Goal: Task Accomplishment & Management: Complete application form

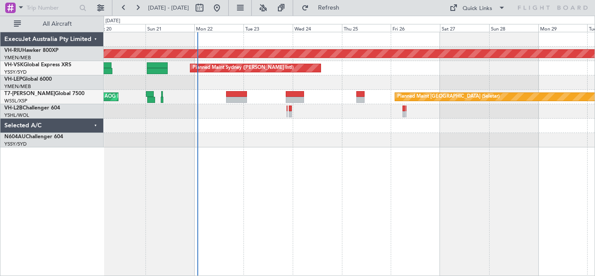
click at [310, 193] on div "Planned Maint [GEOGRAPHIC_DATA] ([GEOGRAPHIC_DATA]) Planned Maint Sydney ([PERS…" at bounding box center [350, 154] width 492 height 244
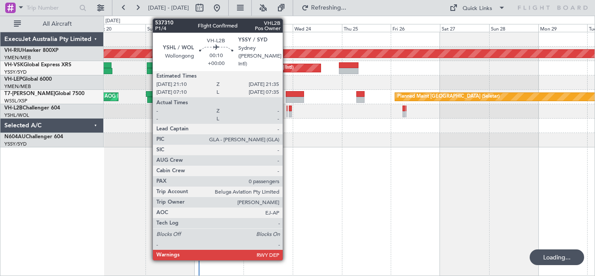
click at [287, 112] on div at bounding box center [287, 114] width 1 height 6
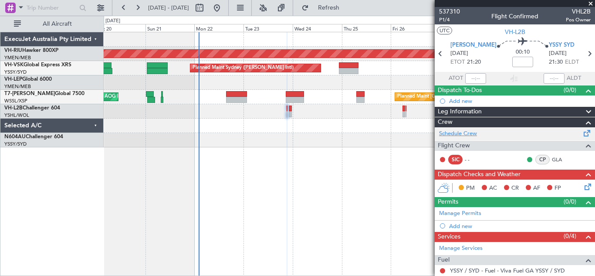
click at [469, 132] on link "Schedule Crew" at bounding box center [458, 133] width 38 height 9
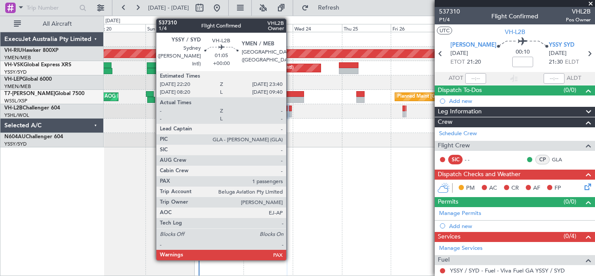
click at [290, 111] on div at bounding box center [290, 114] width 3 height 6
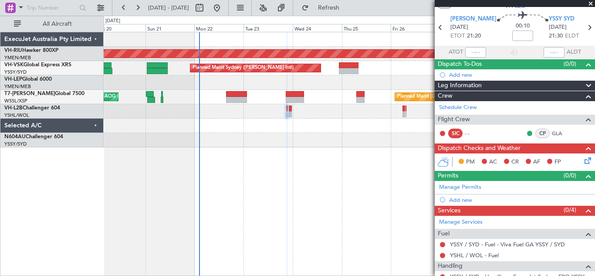
scroll to position [68, 0]
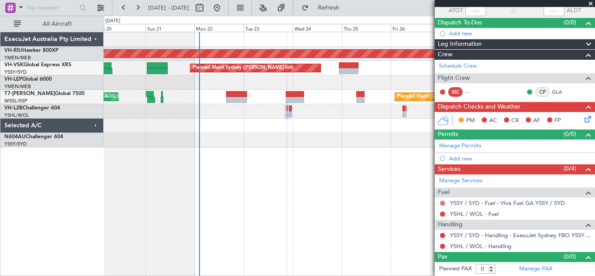
click at [444, 202] on button at bounding box center [442, 202] width 5 height 5
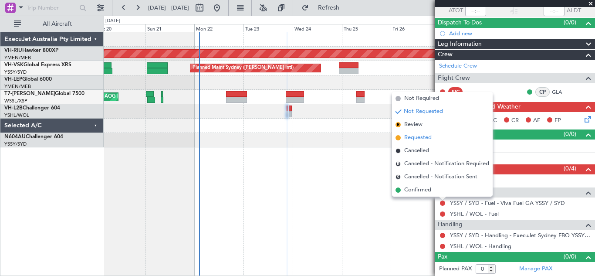
click at [410, 138] on span "Requested" at bounding box center [417, 137] width 27 height 9
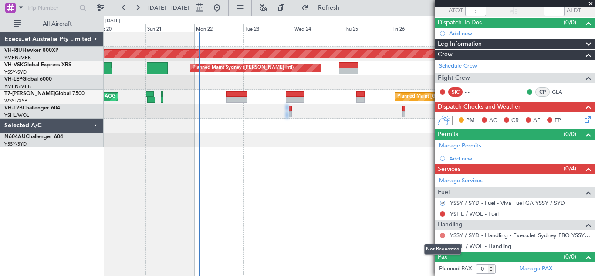
click at [443, 234] on button at bounding box center [442, 235] width 5 height 5
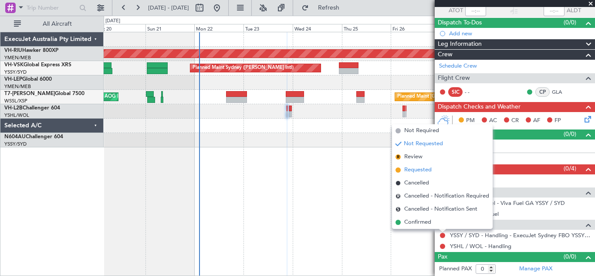
click at [414, 171] on span "Requested" at bounding box center [417, 170] width 27 height 9
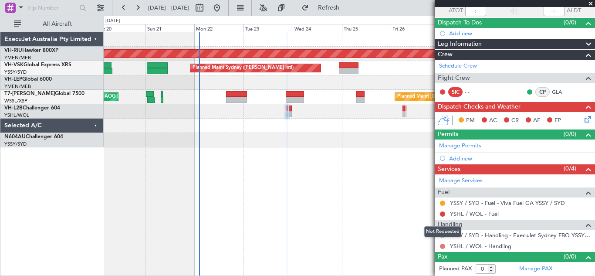
click at [443, 247] on button at bounding box center [442, 246] width 5 height 5
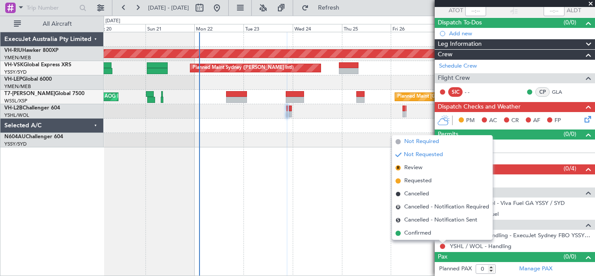
click at [412, 141] on span "Not Required" at bounding box center [421, 141] width 35 height 9
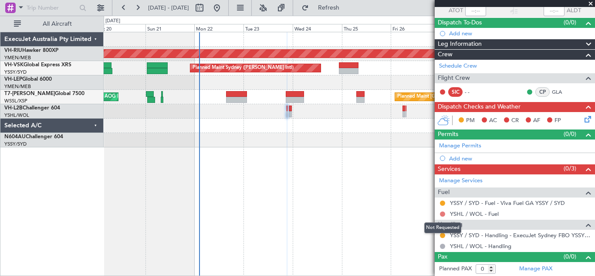
click at [442, 214] on button at bounding box center [442, 213] width 5 height 5
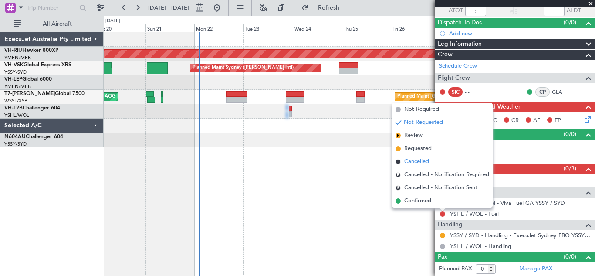
click at [413, 162] on span "Cancelled" at bounding box center [416, 161] width 25 height 9
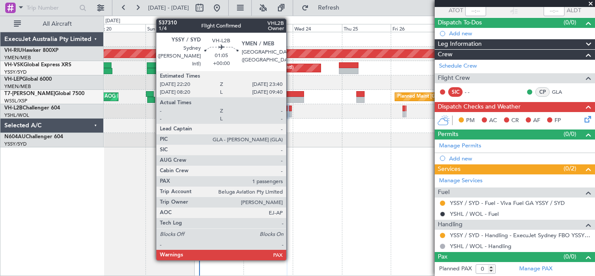
click at [290, 111] on div at bounding box center [290, 108] width 3 height 6
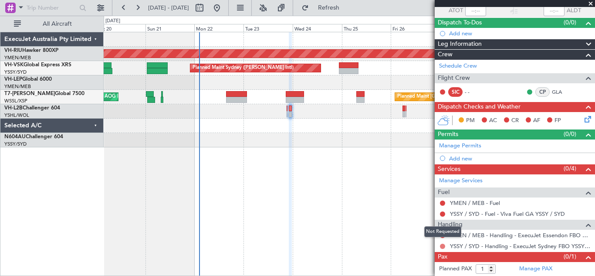
click at [443, 247] on button at bounding box center [442, 246] width 5 height 5
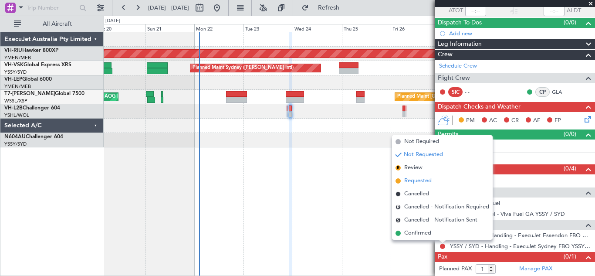
click at [414, 177] on span "Requested" at bounding box center [417, 180] width 27 height 9
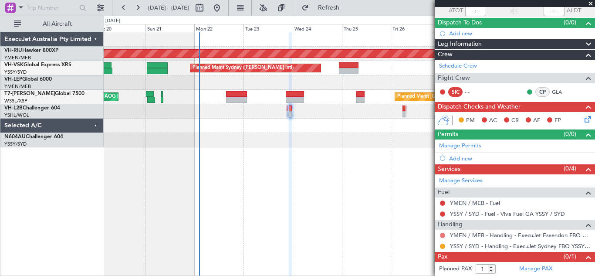
click at [442, 234] on button at bounding box center [442, 235] width 5 height 5
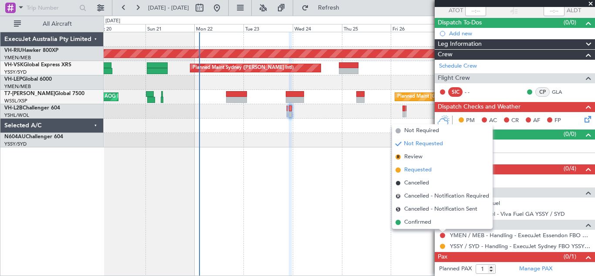
click at [414, 171] on span "Requested" at bounding box center [417, 170] width 27 height 9
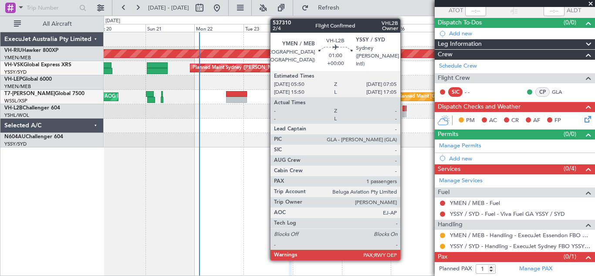
click at [404, 109] on div at bounding box center [404, 108] width 3 height 6
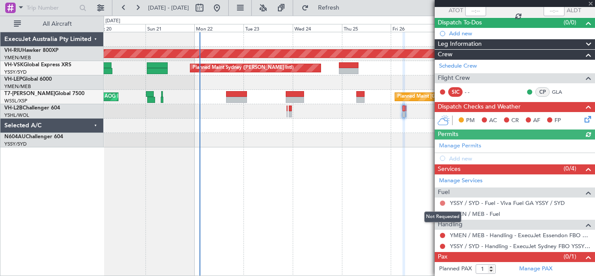
click at [443, 202] on button at bounding box center [442, 202] width 5 height 5
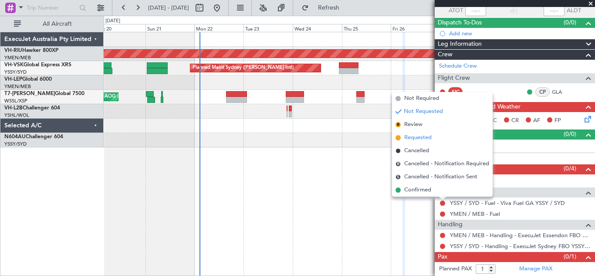
click at [407, 139] on span "Requested" at bounding box center [417, 137] width 27 height 9
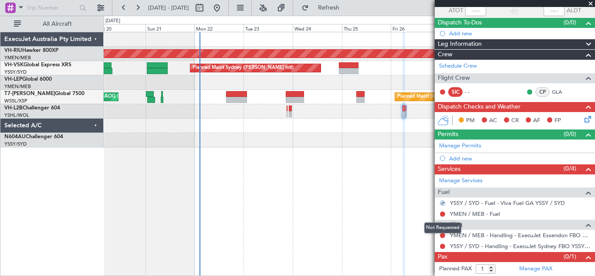
click at [442, 235] on mat-tooltip-component "Not Requested" at bounding box center [442, 227] width 49 height 23
click at [443, 236] on button at bounding box center [442, 235] width 5 height 5
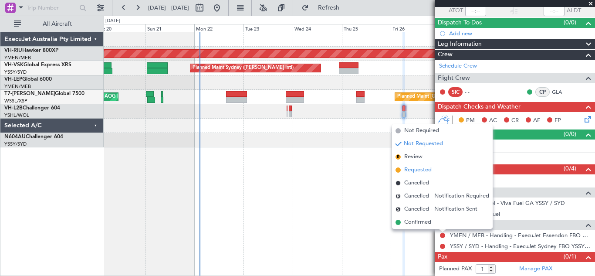
click at [412, 170] on span "Requested" at bounding box center [417, 170] width 27 height 9
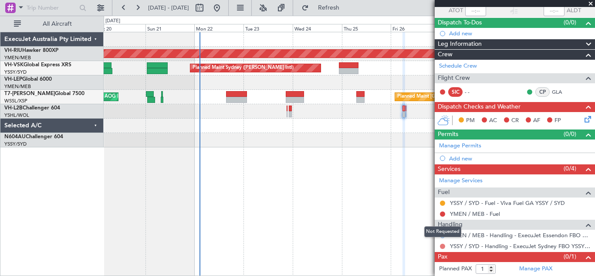
click at [443, 247] on button at bounding box center [442, 246] width 5 height 5
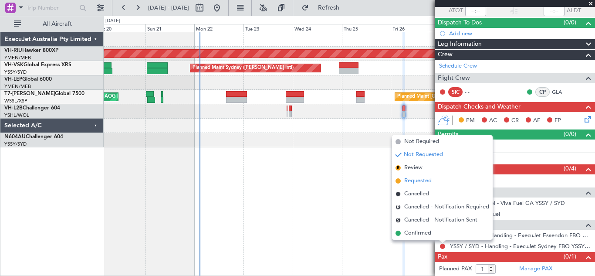
click at [419, 180] on span "Requested" at bounding box center [417, 180] width 27 height 9
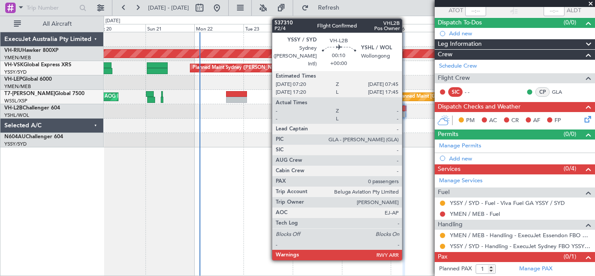
click at [406, 111] on div at bounding box center [406, 108] width 1 height 6
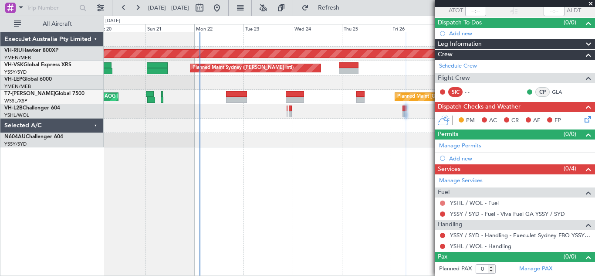
click at [443, 201] on button at bounding box center [442, 202] width 5 height 5
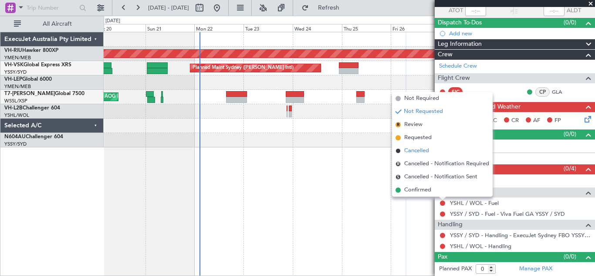
click at [416, 148] on span "Cancelled" at bounding box center [416, 150] width 25 height 9
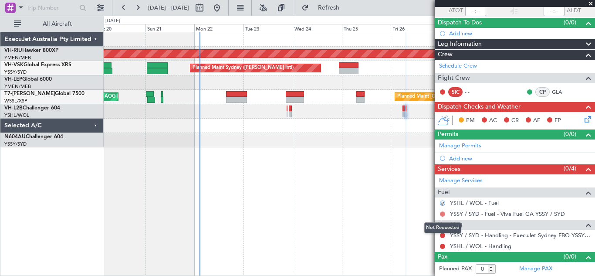
click at [443, 212] on button at bounding box center [442, 213] width 5 height 5
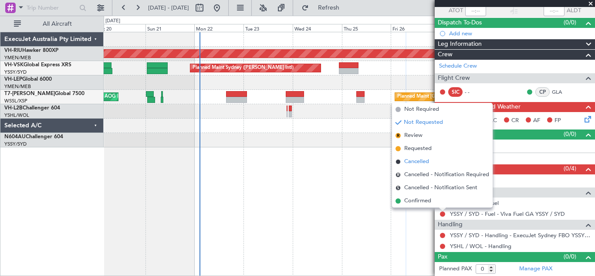
click at [416, 161] on span "Cancelled" at bounding box center [416, 161] width 25 height 9
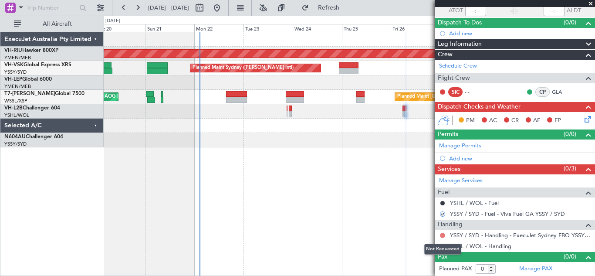
click at [444, 234] on button at bounding box center [442, 235] width 5 height 5
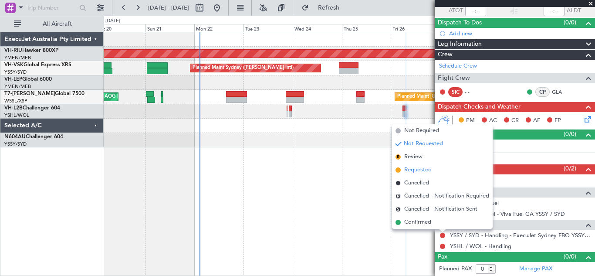
click at [414, 170] on span "Requested" at bounding box center [417, 170] width 27 height 9
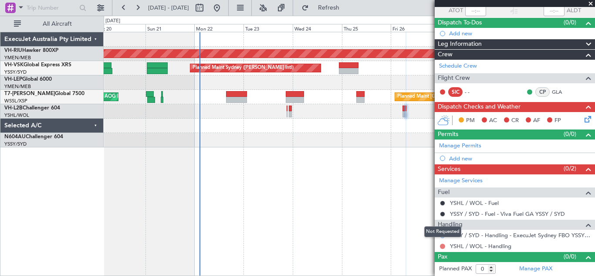
click at [443, 247] on button at bounding box center [442, 246] width 5 height 5
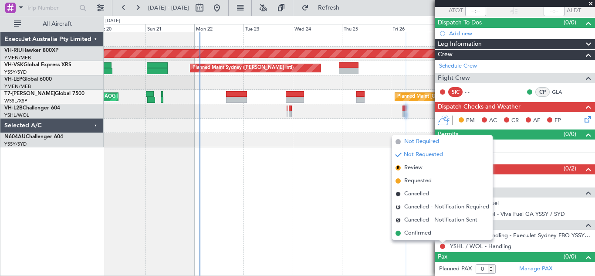
click at [417, 143] on span "Not Required" at bounding box center [421, 141] width 35 height 9
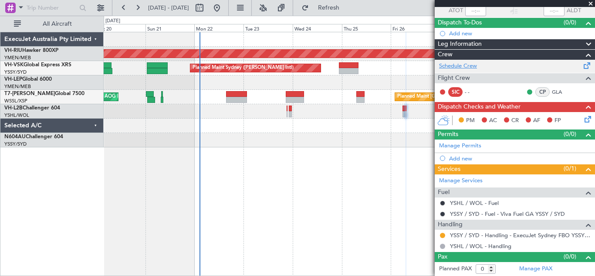
click at [466, 63] on link "Schedule Crew" at bounding box center [458, 66] width 38 height 9
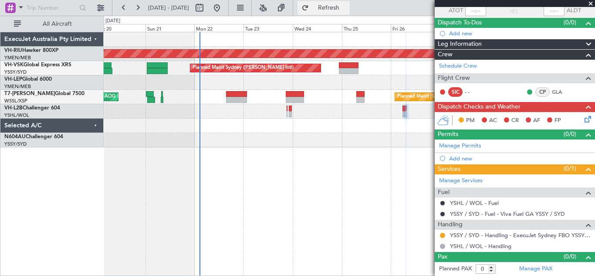
click at [347, 6] on span "Refresh" at bounding box center [329, 8] width 37 height 6
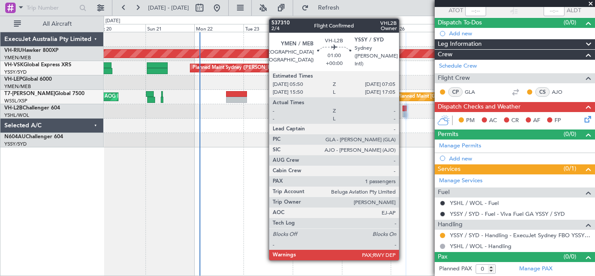
click at [403, 112] on div at bounding box center [404, 114] width 3 height 6
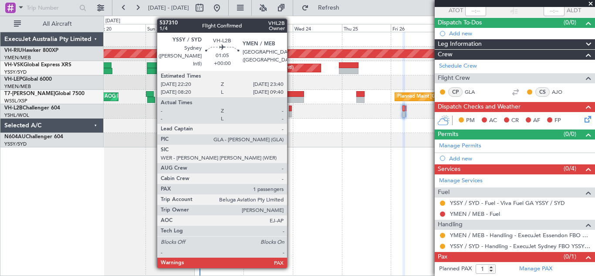
click at [291, 111] on div at bounding box center [290, 108] width 3 height 6
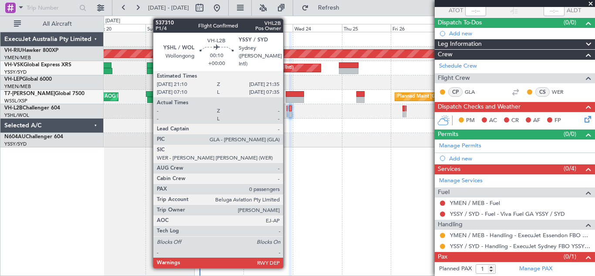
click at [287, 111] on div at bounding box center [287, 108] width 1 height 6
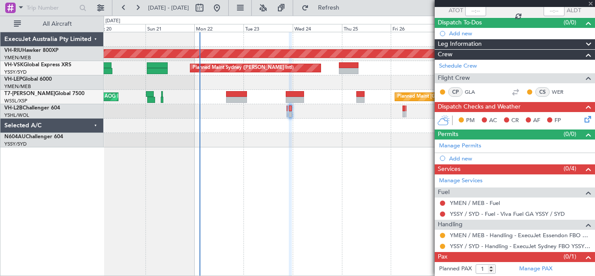
type input "0"
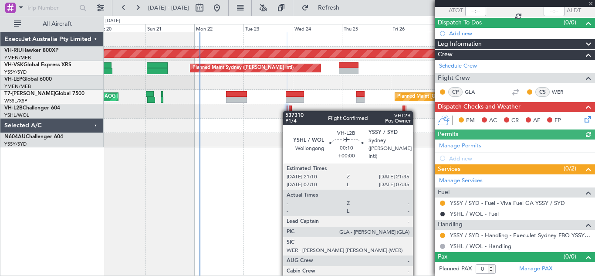
click at [513, 112] on fb-app "[DATE] - [DATE] Refresh Quick Links All Aircraft Planned Maint [GEOGRAPHIC_DATA…" at bounding box center [297, 141] width 595 height 269
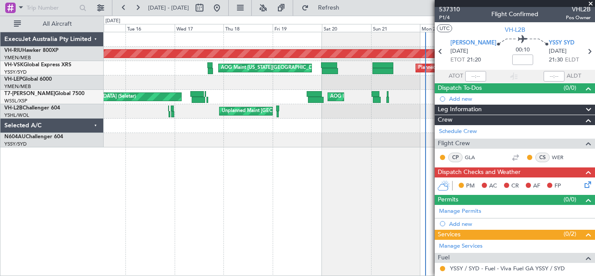
scroll to position [0, 0]
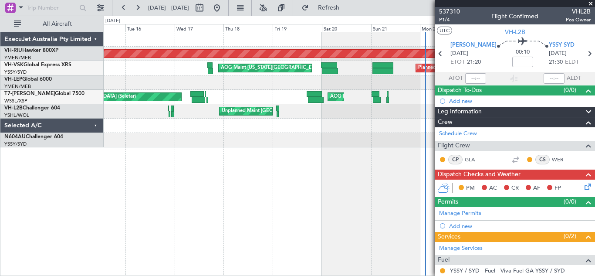
click at [591, 3] on span at bounding box center [591, 4] width 9 height 8
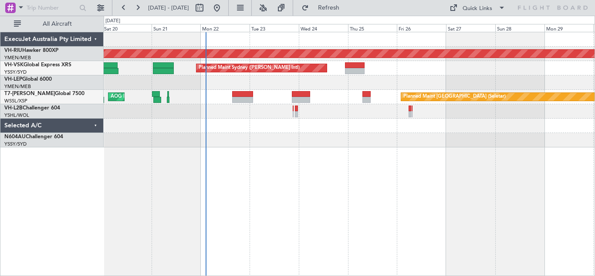
click at [245, 193] on div "Planned Maint [GEOGRAPHIC_DATA] ([GEOGRAPHIC_DATA]) Planned Maint Sydney ([PERS…" at bounding box center [350, 154] width 492 height 244
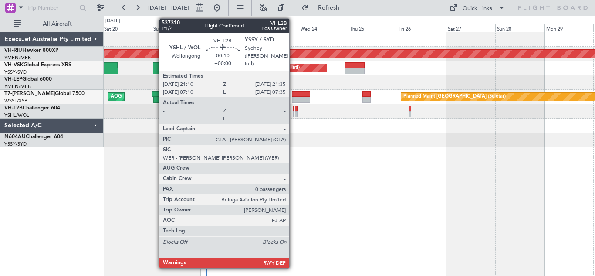
click at [293, 111] on div at bounding box center [293, 108] width 1 height 6
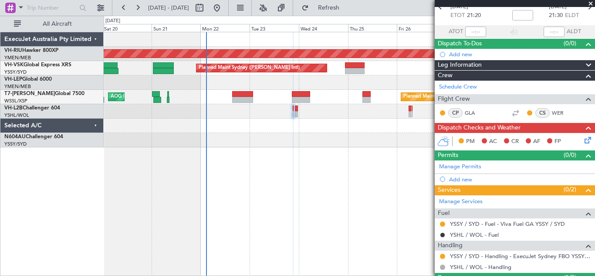
scroll to position [57, 0]
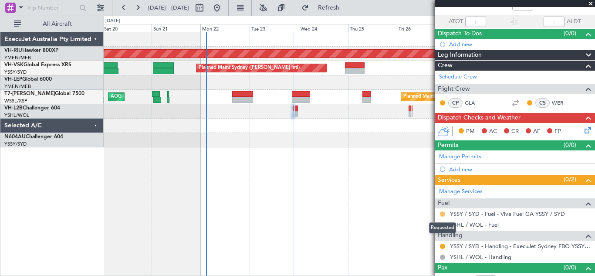
click at [444, 214] on button at bounding box center [442, 213] width 5 height 5
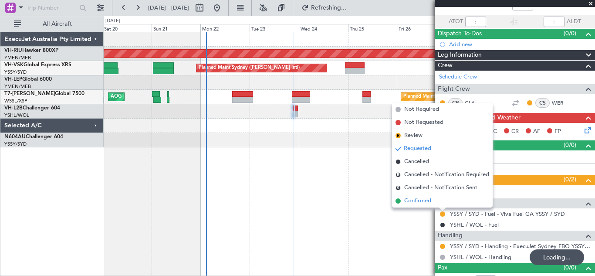
click at [412, 201] on span "Confirmed" at bounding box center [417, 201] width 27 height 9
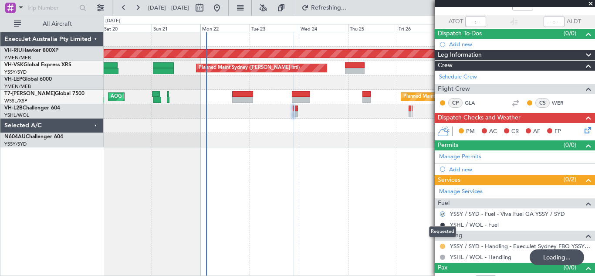
click at [442, 246] on button at bounding box center [442, 246] width 5 height 5
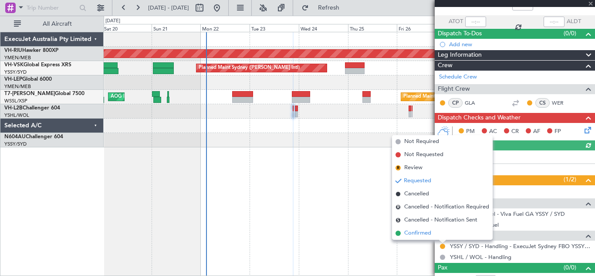
click at [415, 233] on span "Confirmed" at bounding box center [417, 233] width 27 height 9
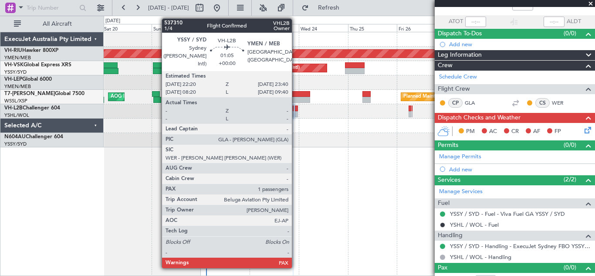
click at [296, 111] on div at bounding box center [296, 108] width 3 height 6
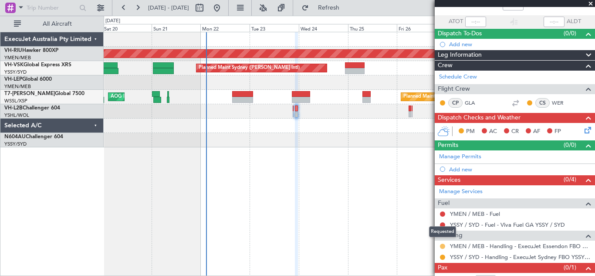
click at [442, 245] on button at bounding box center [442, 246] width 5 height 5
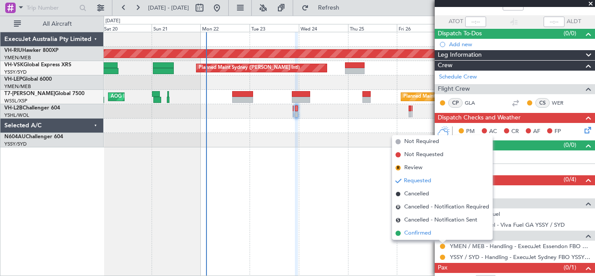
click at [410, 233] on span "Confirmed" at bounding box center [417, 233] width 27 height 9
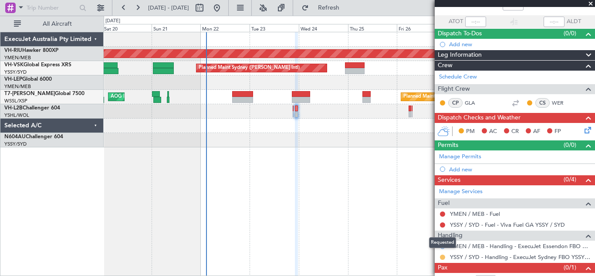
click at [443, 257] on button at bounding box center [442, 257] width 5 height 5
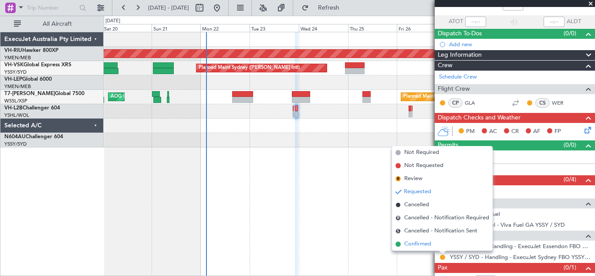
click at [422, 243] on span "Confirmed" at bounding box center [417, 244] width 27 height 9
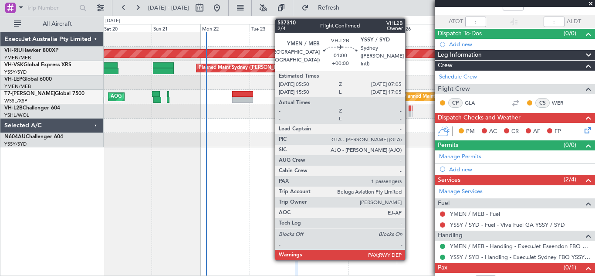
click at [409, 110] on div at bounding box center [410, 108] width 3 height 6
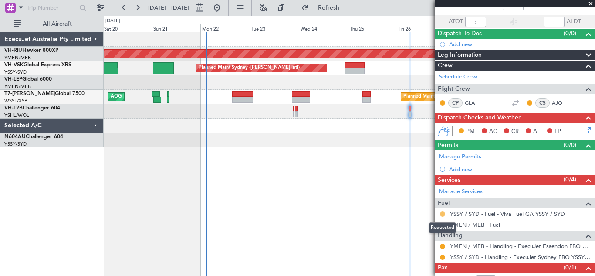
click at [442, 213] on button at bounding box center [442, 213] width 5 height 5
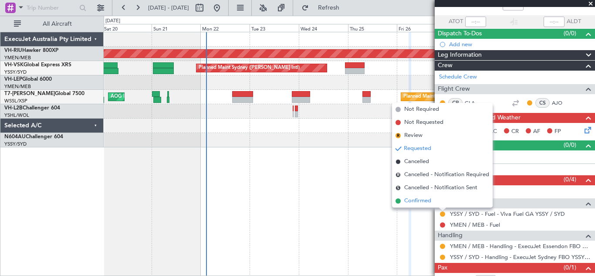
click at [421, 202] on span "Confirmed" at bounding box center [417, 201] width 27 height 9
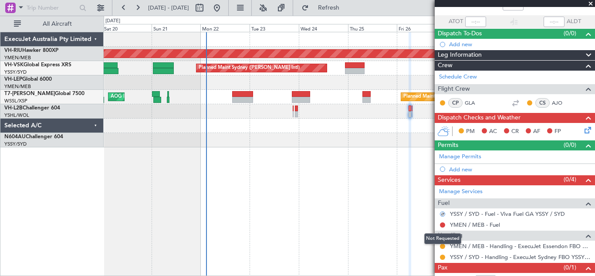
click at [443, 246] on mat-tooltip-component "Not Requested" at bounding box center [442, 238] width 49 height 23
click at [442, 245] on button at bounding box center [442, 246] width 5 height 5
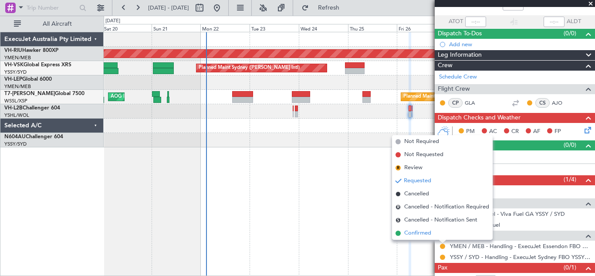
click at [419, 234] on span "Confirmed" at bounding box center [417, 233] width 27 height 9
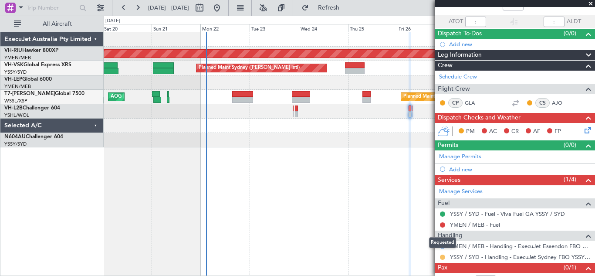
click at [442, 257] on button at bounding box center [442, 257] width 5 height 5
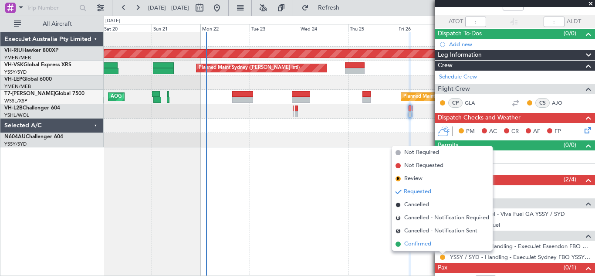
click at [421, 244] on span "Confirmed" at bounding box center [417, 244] width 27 height 9
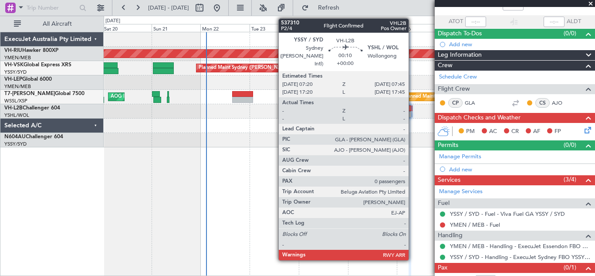
click at [413, 111] on div at bounding box center [412, 114] width 1 height 6
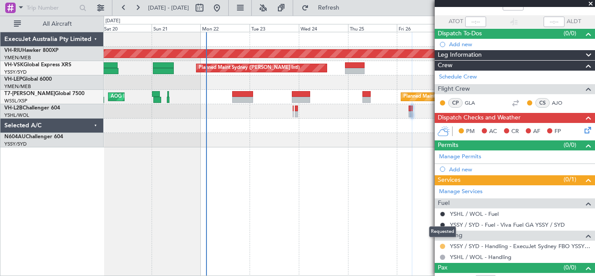
click at [442, 245] on button at bounding box center [442, 246] width 5 height 5
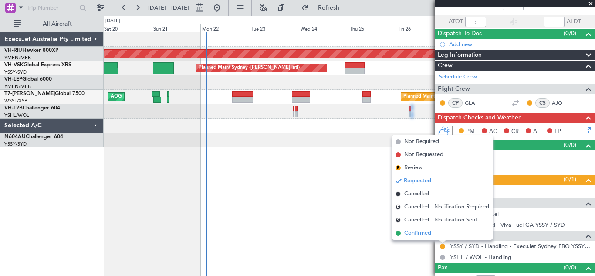
click at [418, 233] on span "Confirmed" at bounding box center [417, 233] width 27 height 9
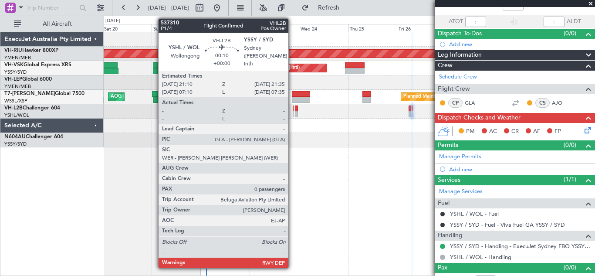
click at [293, 112] on div at bounding box center [293, 114] width 1 height 6
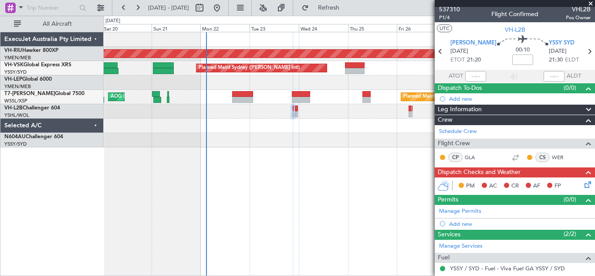
scroll to position [0, 0]
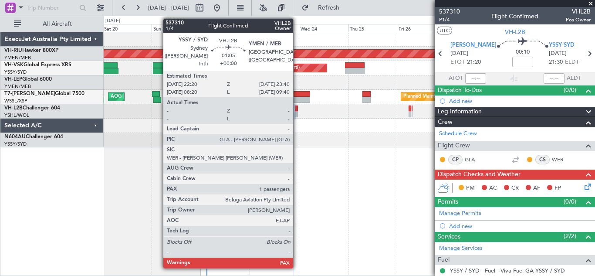
click at [297, 111] on div at bounding box center [296, 108] width 3 height 6
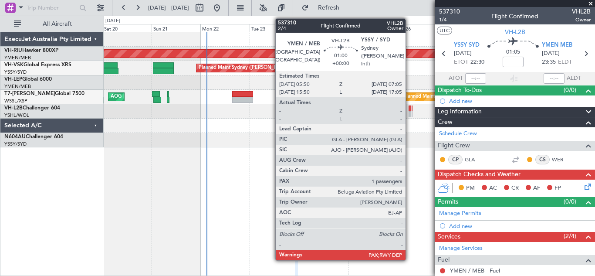
click at [410, 112] on div at bounding box center [410, 114] width 3 height 6
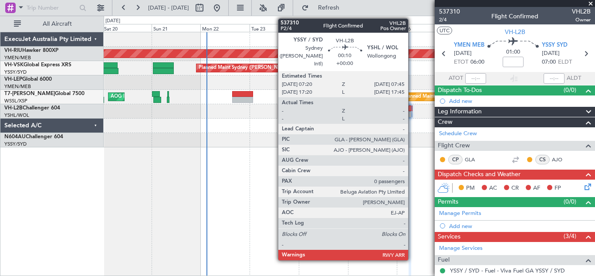
click at [412, 110] on div at bounding box center [412, 108] width 1 height 6
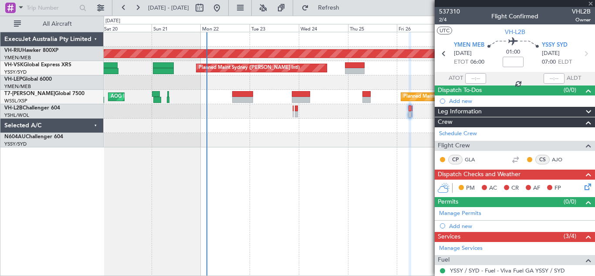
type input "0"
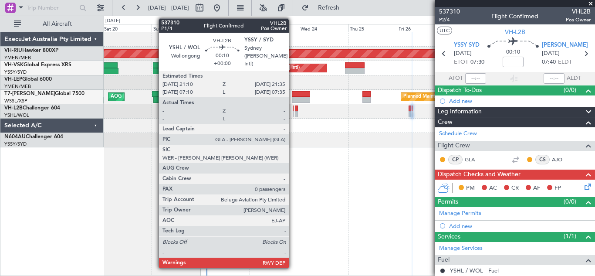
click at [293, 111] on div at bounding box center [293, 114] width 1 height 6
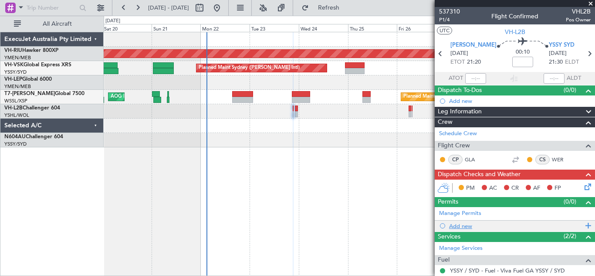
click at [583, 225] on span at bounding box center [587, 225] width 8 height 11
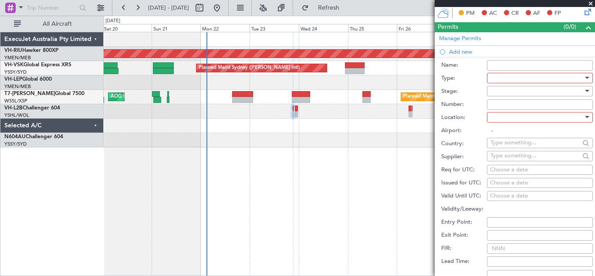
scroll to position [195, 0]
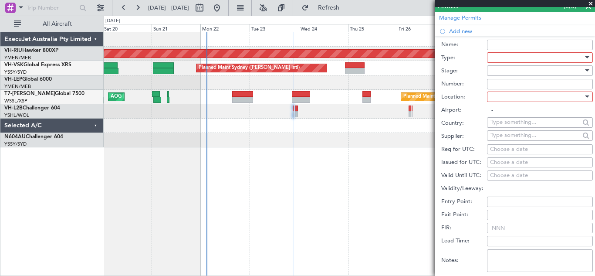
click at [508, 149] on div "Choose a date" at bounding box center [540, 149] width 100 height 9
select select "9"
select select "2025"
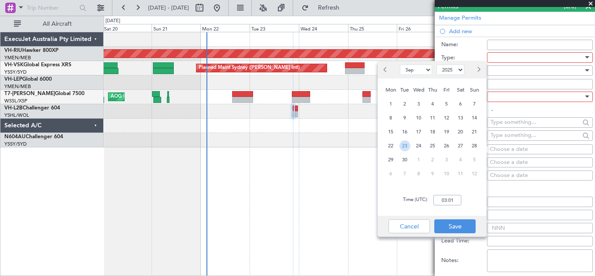
click at [406, 145] on span "23" at bounding box center [405, 145] width 11 height 11
click at [446, 198] on input "00:00" at bounding box center [448, 200] width 28 height 10
type input "21:30"
click at [452, 230] on button "Save" at bounding box center [454, 226] width 41 height 14
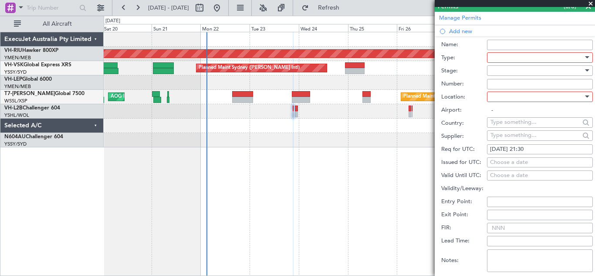
click at [497, 160] on div "Choose a date" at bounding box center [540, 162] width 100 height 9
select select "9"
select select "2025"
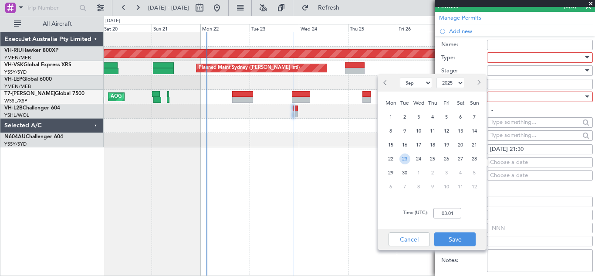
click at [405, 156] on span "23" at bounding box center [405, 158] width 11 height 11
click at [445, 210] on input "00:00" at bounding box center [448, 213] width 28 height 10
type input "21:30"
click at [459, 241] on button "Save" at bounding box center [454, 239] width 41 height 14
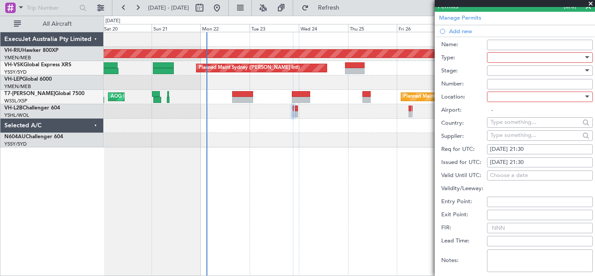
click at [506, 228] on input "FIR:" at bounding box center [540, 228] width 106 height 10
type input "23/09 2130Z"
click at [585, 97] on div at bounding box center [587, 96] width 4 height 2
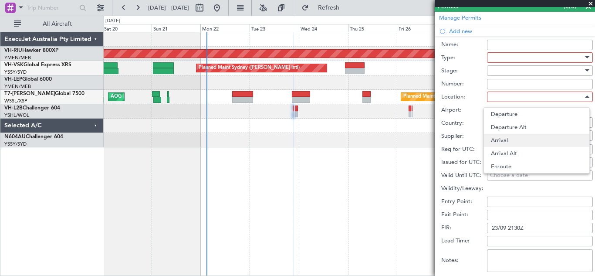
click at [503, 140] on span "Arrival" at bounding box center [537, 140] width 92 height 13
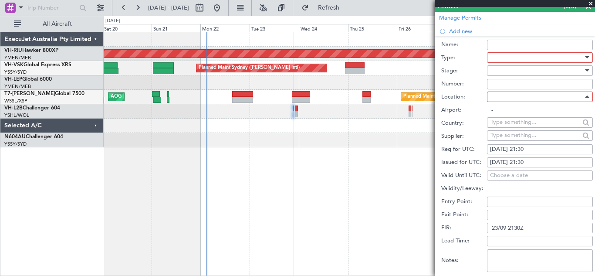
type input "YSSY / SYD"
click at [501, 84] on input "Number:" at bounding box center [540, 84] width 106 height 10
type input "23/09 2130Z"
click at [584, 68] on div at bounding box center [587, 70] width 6 height 7
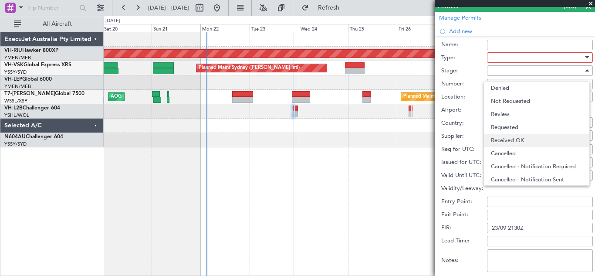
click at [517, 137] on span "Received OK" at bounding box center [537, 140] width 92 height 13
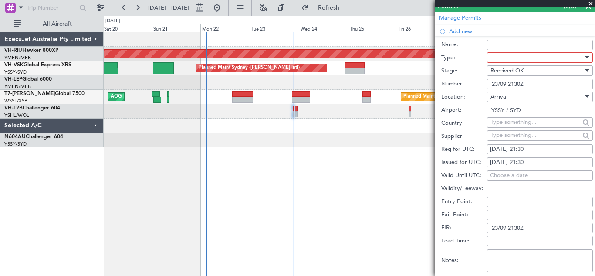
click at [585, 56] on div at bounding box center [587, 57] width 4 height 2
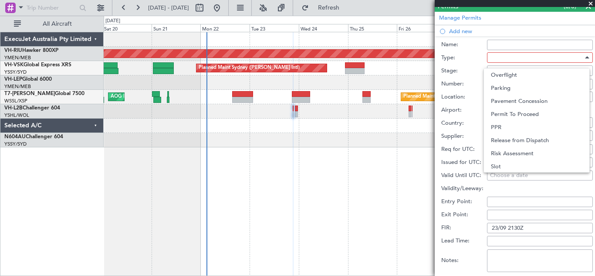
scroll to position [261, 0]
click at [546, 144] on span "Slot" at bounding box center [537, 141] width 92 height 13
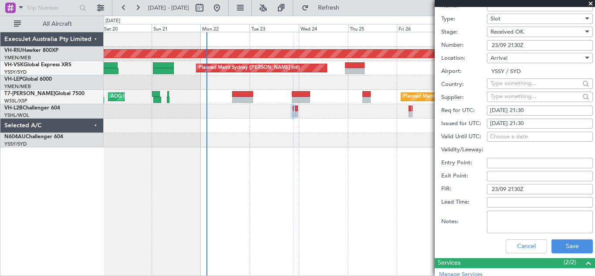
scroll to position [236, 0]
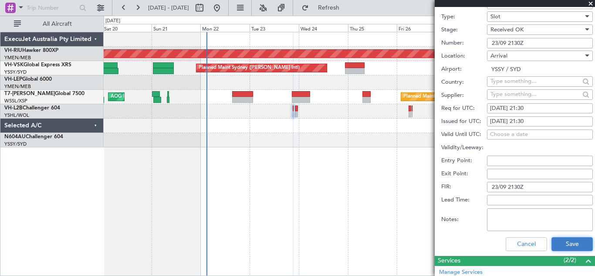
click at [562, 244] on button "Save" at bounding box center [572, 244] width 41 height 14
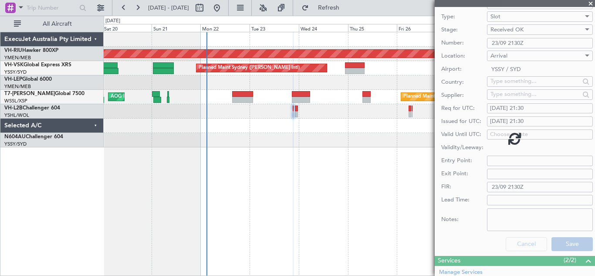
scroll to position [78, 0]
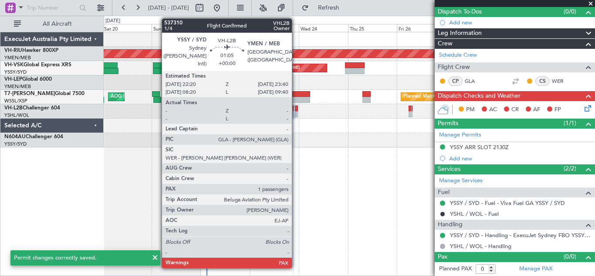
click at [296, 109] on div at bounding box center [296, 108] width 3 height 6
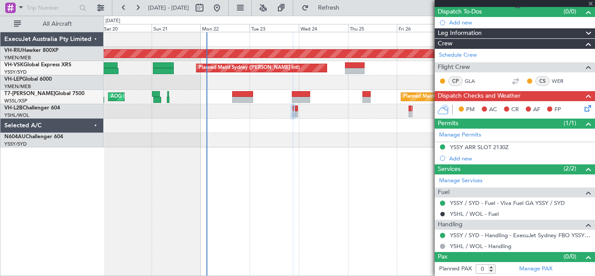
type input "1"
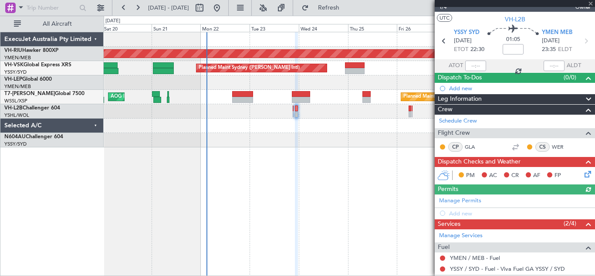
scroll to position [79, 0]
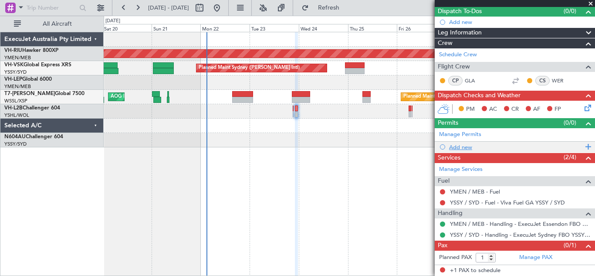
click at [584, 147] on span at bounding box center [587, 146] width 8 height 11
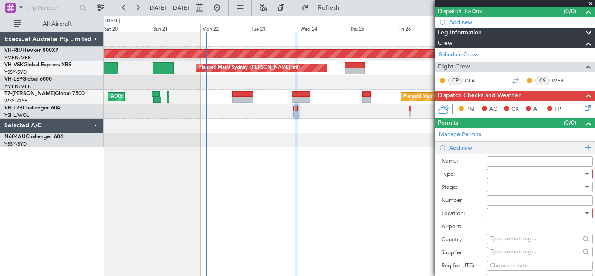
scroll to position [236, 0]
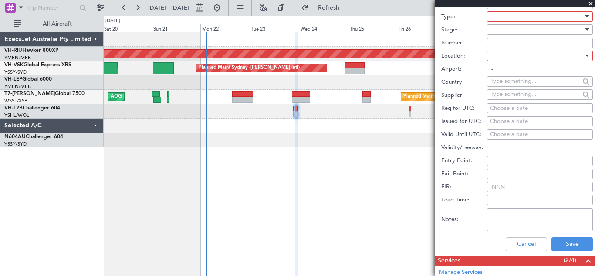
click at [496, 107] on div "Choose a date" at bounding box center [540, 108] width 100 height 9
select select "9"
select select "2025"
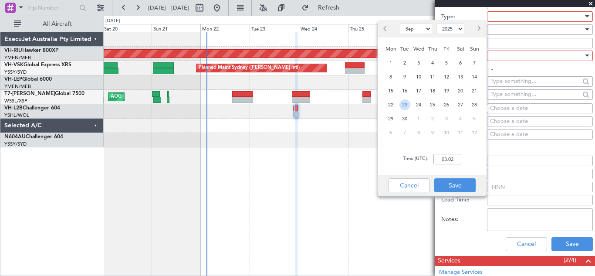
click at [407, 107] on span "23" at bounding box center [405, 104] width 11 height 11
click at [445, 157] on input "00:00" at bounding box center [448, 159] width 28 height 10
type input "22:30"
click at [455, 185] on button "Save" at bounding box center [454, 185] width 41 height 14
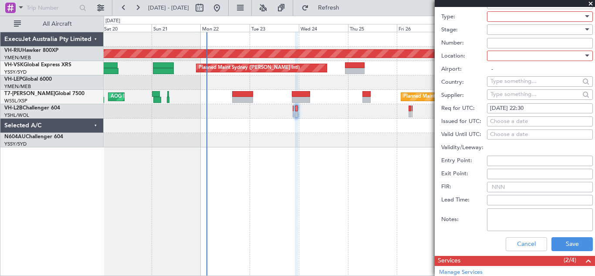
click at [501, 122] on div "Choose a date" at bounding box center [540, 121] width 100 height 9
select select "9"
select select "2025"
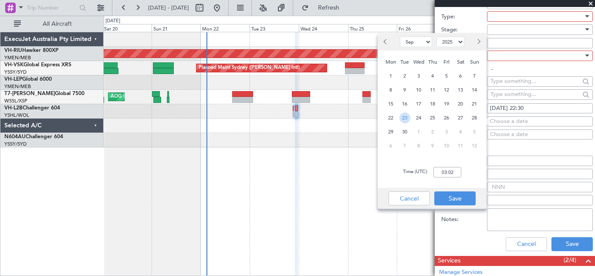
click at [403, 115] on span "23" at bounding box center [405, 117] width 11 height 11
click at [441, 171] on input "00:00" at bounding box center [448, 172] width 28 height 10
type input "22:30"
click at [461, 200] on button "Save" at bounding box center [454, 198] width 41 height 14
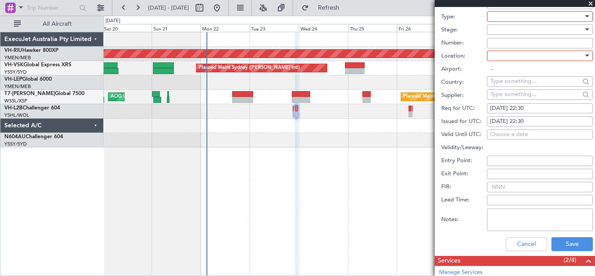
click at [503, 187] on input "FIR:" at bounding box center [540, 187] width 106 height 10
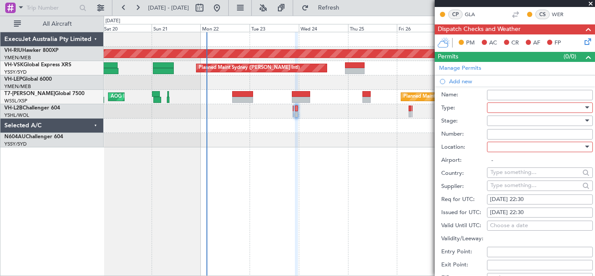
scroll to position [143, 0]
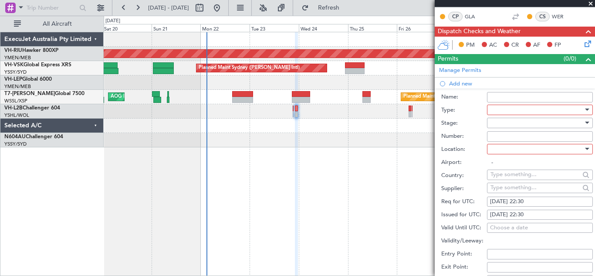
type input "23/09 2230Z"
click at [585, 149] on div at bounding box center [587, 149] width 4 height 2
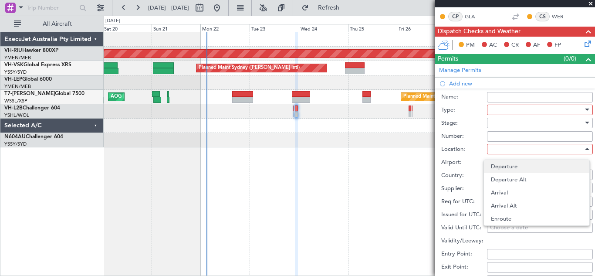
click at [517, 169] on span "Departure" at bounding box center [537, 166] width 92 height 13
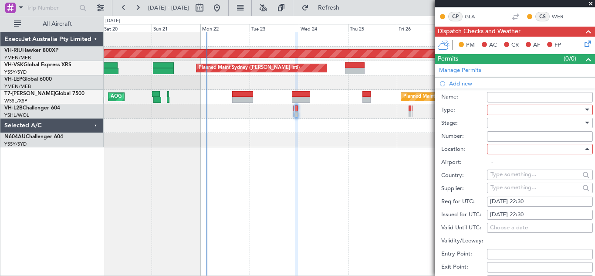
type input "YSSY / SYD"
click at [505, 136] on input "Number:" at bounding box center [540, 136] width 106 height 10
type input "23/09 2230Z"
click at [585, 122] on div at bounding box center [587, 123] width 4 height 2
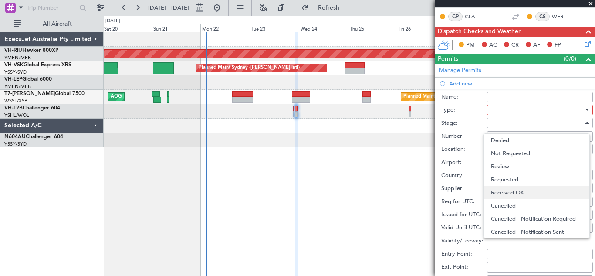
click at [521, 189] on span "Received OK" at bounding box center [537, 192] width 92 height 13
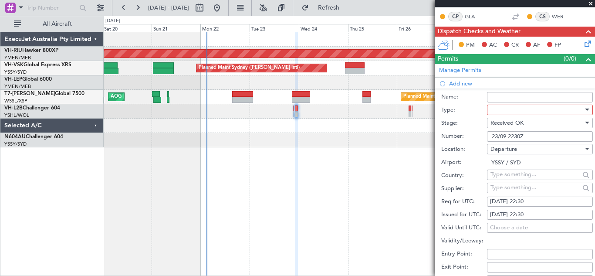
click at [585, 109] on div at bounding box center [587, 110] width 4 height 2
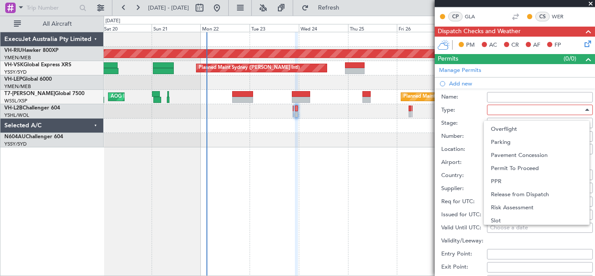
scroll to position [241, 0]
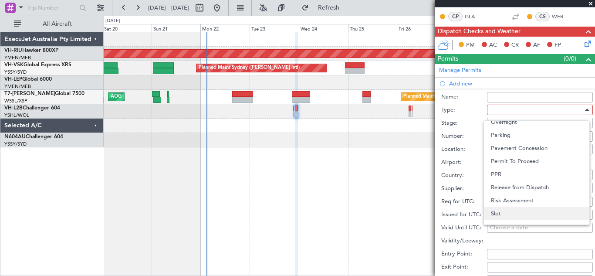
click at [531, 211] on span "Slot" at bounding box center [537, 213] width 92 height 13
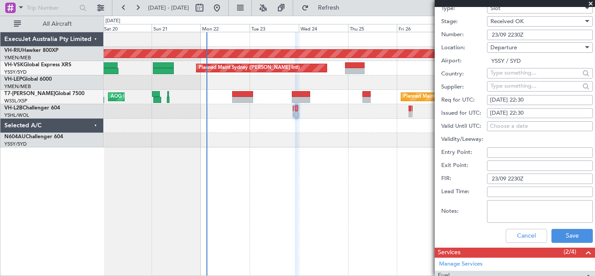
scroll to position [253, 0]
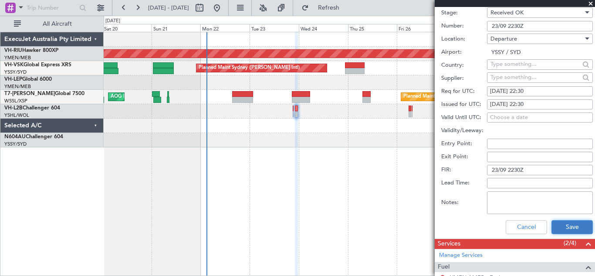
click at [564, 227] on button "Save" at bounding box center [572, 227] width 41 height 14
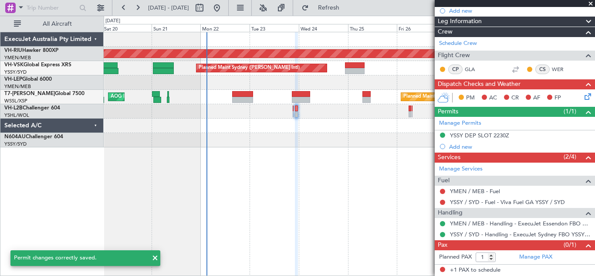
scroll to position [90, 0]
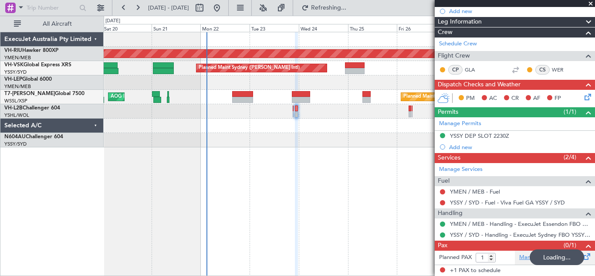
click at [524, 258] on link "Manage PAX" at bounding box center [535, 257] width 33 height 9
click at [347, 8] on span "Refresh" at bounding box center [329, 8] width 37 height 6
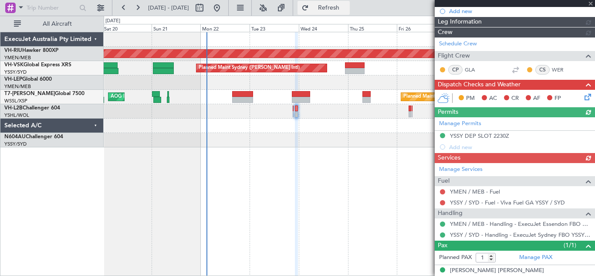
scroll to position [98, 0]
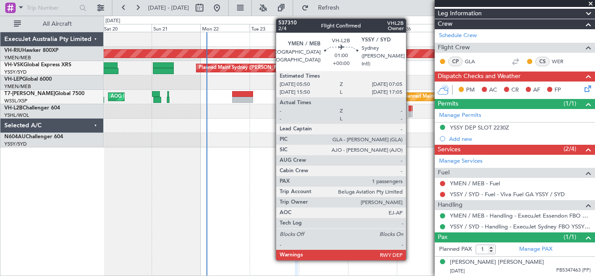
click at [410, 110] on div at bounding box center [410, 108] width 3 height 6
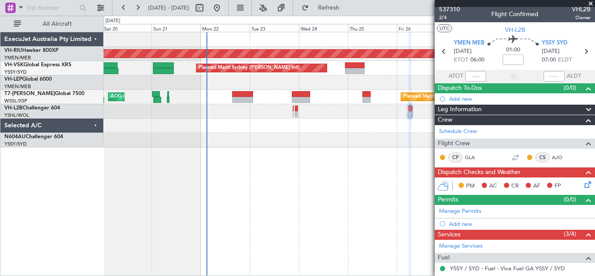
scroll to position [2, 0]
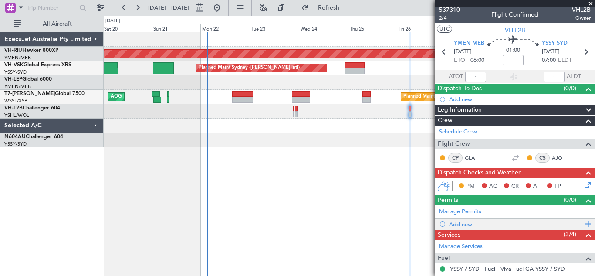
click at [583, 223] on span at bounding box center [587, 223] width 8 height 11
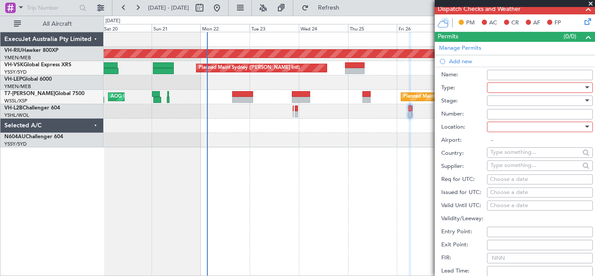
scroll to position [206, 0]
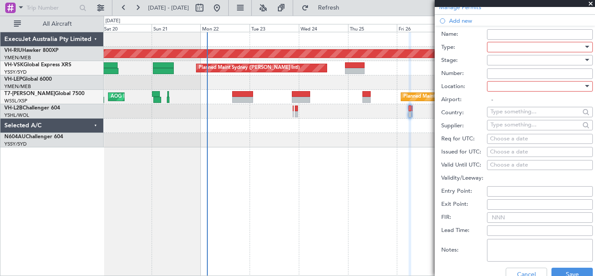
click at [502, 139] on div "Choose a date" at bounding box center [540, 139] width 100 height 9
select select "9"
select select "2025"
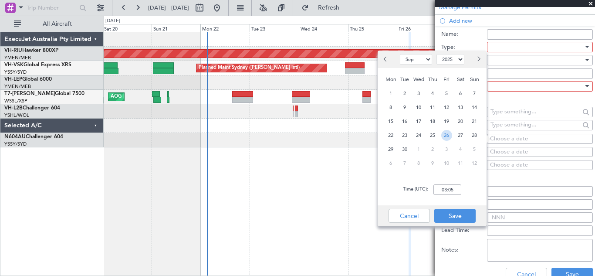
click at [449, 138] on span "26" at bounding box center [446, 135] width 11 height 11
click at [451, 187] on input "00:00" at bounding box center [448, 189] width 28 height 10
type input "07:00"
click at [456, 217] on button "Save" at bounding box center [454, 216] width 41 height 14
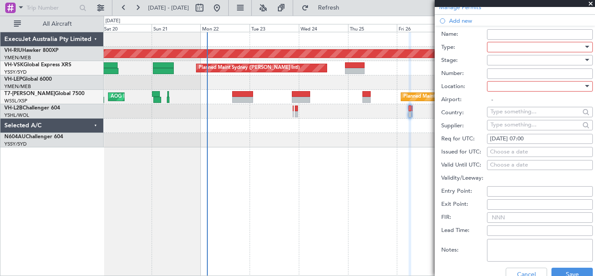
click at [494, 152] on div "Choose a date" at bounding box center [540, 152] width 100 height 9
select select "9"
select select "2025"
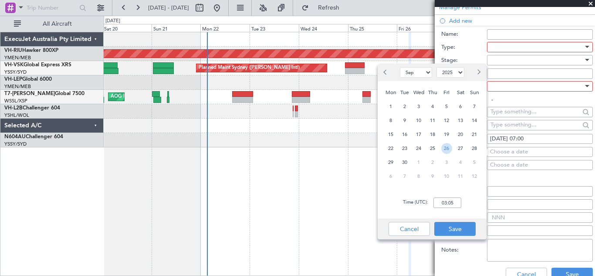
click at [447, 148] on span "26" at bounding box center [446, 148] width 11 height 11
click at [444, 202] on input "00:00" at bounding box center [448, 202] width 28 height 10
type input "07:00"
click at [457, 226] on button "Save" at bounding box center [454, 229] width 41 height 14
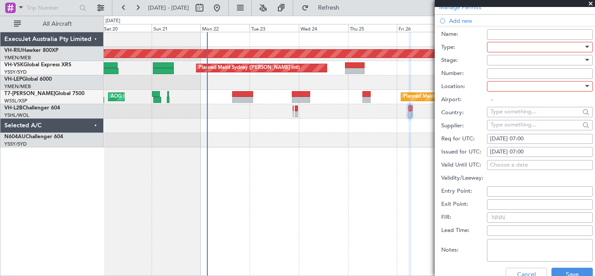
click at [500, 219] on input "FIR:" at bounding box center [540, 217] width 106 height 10
type input "26/09 0700Z"
click at [585, 86] on div at bounding box center [587, 86] width 4 height 2
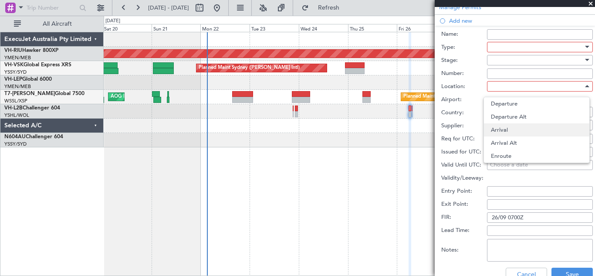
click at [505, 128] on span "Arrival" at bounding box center [537, 129] width 92 height 13
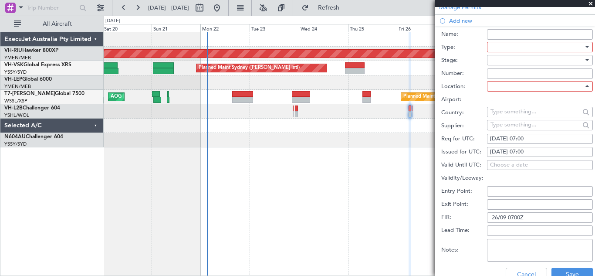
type input "YSSY / SYD"
click at [500, 73] on input "Number:" at bounding box center [540, 73] width 106 height 10
type input "26/09 0700Z"
click at [585, 59] on div at bounding box center [587, 60] width 4 height 2
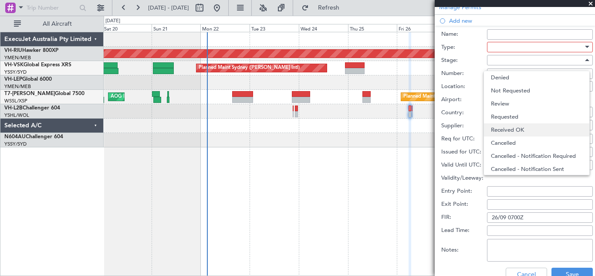
click at [527, 127] on span "Received OK" at bounding box center [537, 129] width 92 height 13
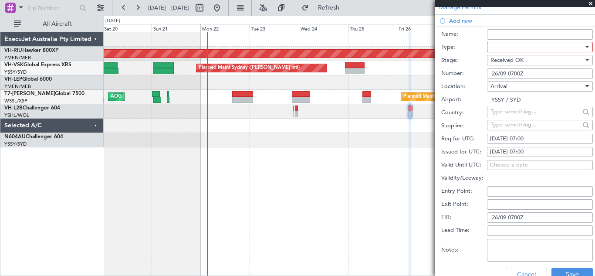
click at [585, 46] on div at bounding box center [587, 47] width 4 height 2
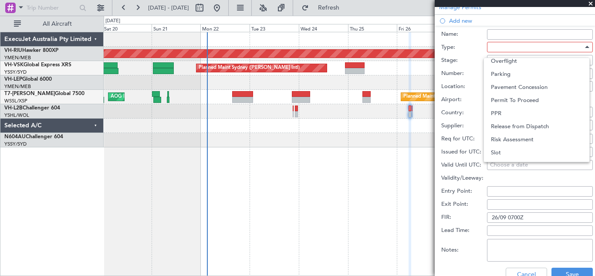
scroll to position [259, 0]
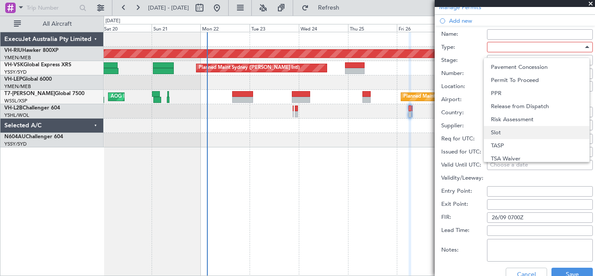
click at [531, 135] on span "Slot" at bounding box center [537, 132] width 92 height 13
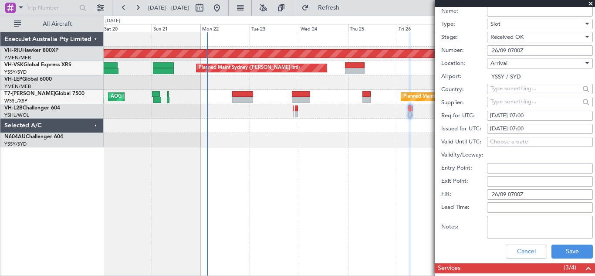
scroll to position [232, 0]
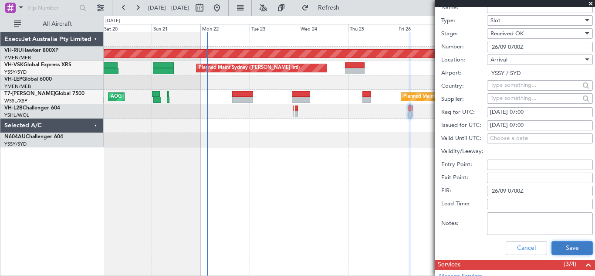
click at [567, 251] on button "Save" at bounding box center [572, 248] width 41 height 14
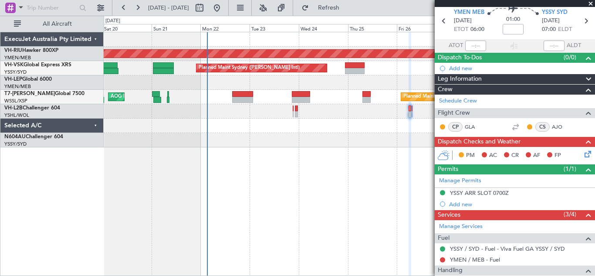
scroll to position [35, 0]
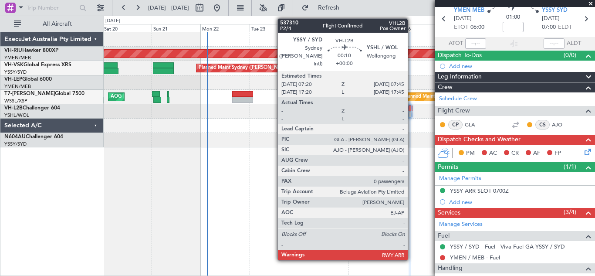
click at [412, 112] on div at bounding box center [412, 114] width 1 height 6
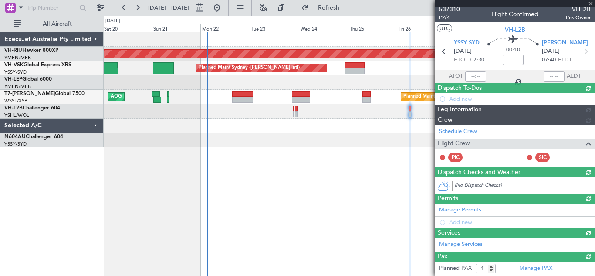
type input "0"
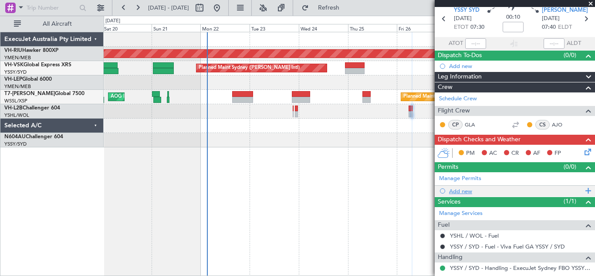
click at [583, 189] on span at bounding box center [587, 190] width 8 height 11
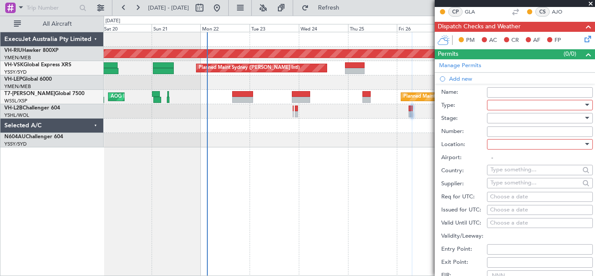
scroll to position [187, 0]
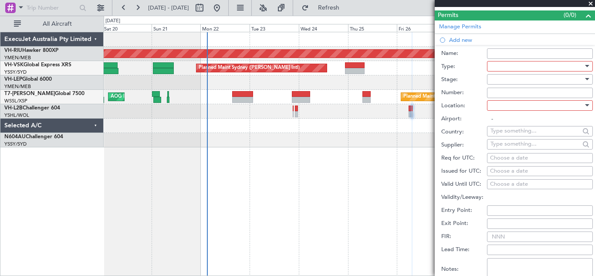
click at [492, 157] on div "Choose a date" at bounding box center [540, 158] width 100 height 9
select select "9"
select select "2025"
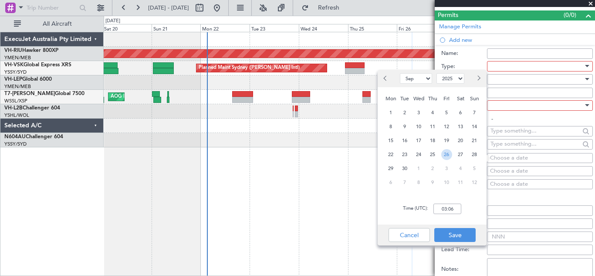
click at [449, 153] on span "26" at bounding box center [446, 154] width 11 height 11
click at [448, 205] on input "00:00" at bounding box center [448, 209] width 28 height 10
type input "07:30"
click at [450, 234] on button "Save" at bounding box center [454, 235] width 41 height 14
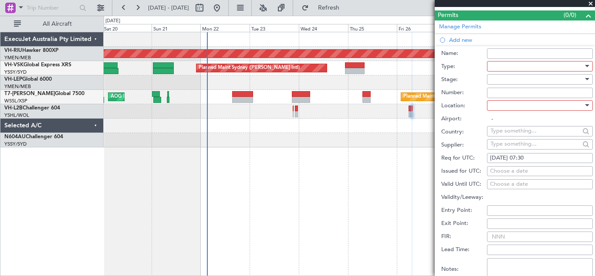
click at [495, 170] on div "Choose a date" at bounding box center [540, 171] width 100 height 9
select select "9"
select select "2025"
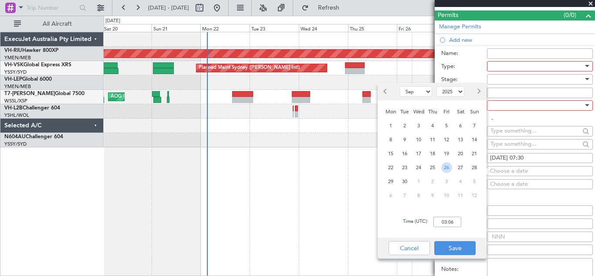
click at [446, 169] on span "26" at bounding box center [446, 167] width 11 height 11
click at [445, 221] on input "00:00" at bounding box center [448, 222] width 28 height 10
type input "07:30"
click at [454, 247] on button "Save" at bounding box center [454, 248] width 41 height 14
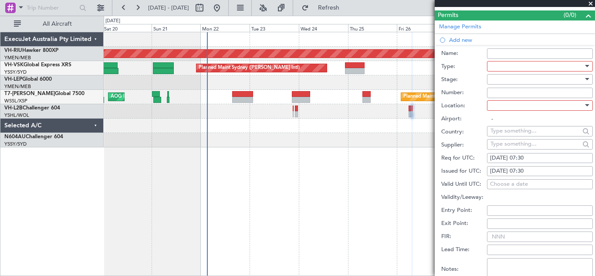
click at [500, 236] on input "FIR:" at bounding box center [540, 236] width 106 height 10
type input "26/09 0730"
click at [584, 104] on div at bounding box center [587, 105] width 6 height 7
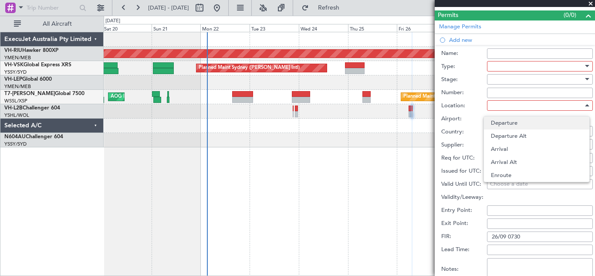
click at [503, 122] on span "Departure" at bounding box center [537, 122] width 92 height 13
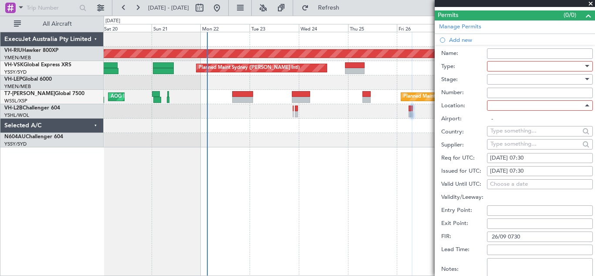
type input "YSSY / SYD"
click at [495, 94] on input "Number:" at bounding box center [540, 93] width 106 height 10
type input "26/09 0730Z"
click at [585, 78] on div at bounding box center [587, 79] width 4 height 2
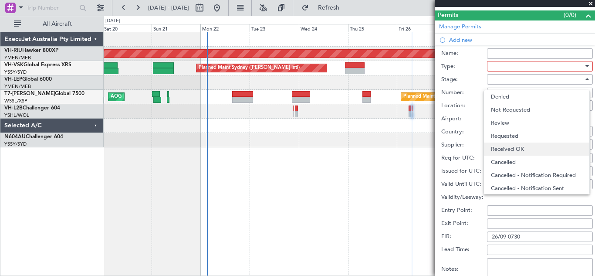
click at [526, 148] on span "Received OK" at bounding box center [537, 149] width 92 height 13
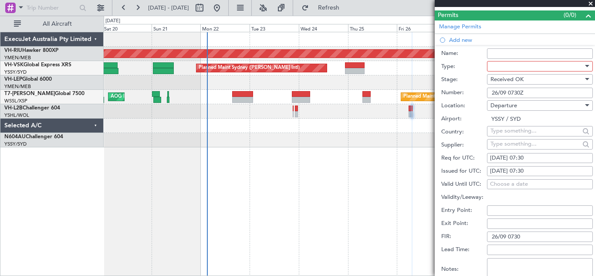
click at [584, 64] on div at bounding box center [587, 66] width 6 height 7
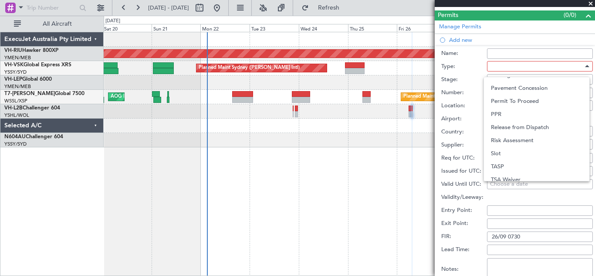
scroll to position [262, 0]
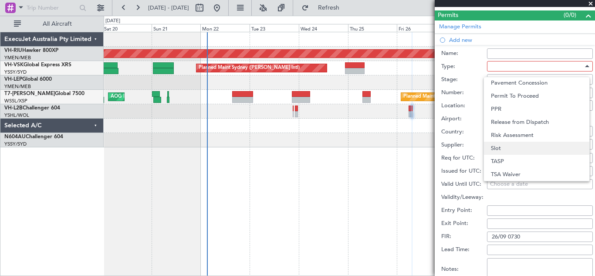
click at [531, 148] on span "Slot" at bounding box center [537, 148] width 92 height 13
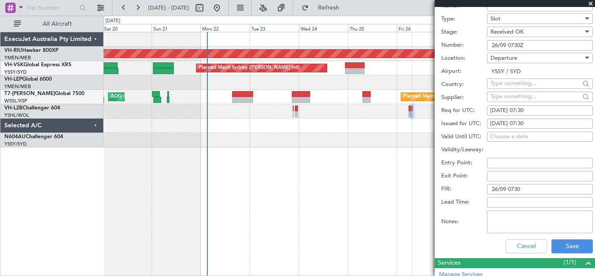
scroll to position [251, 0]
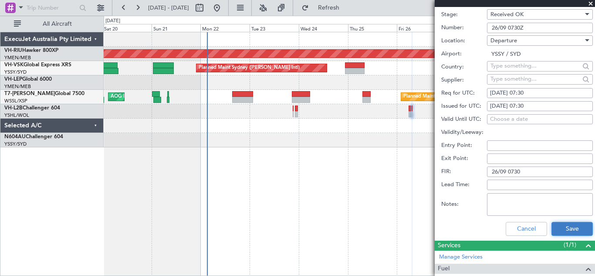
click at [569, 226] on button "Save" at bounding box center [572, 229] width 41 height 14
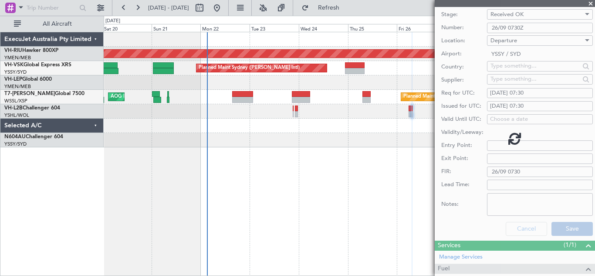
scroll to position [78, 0]
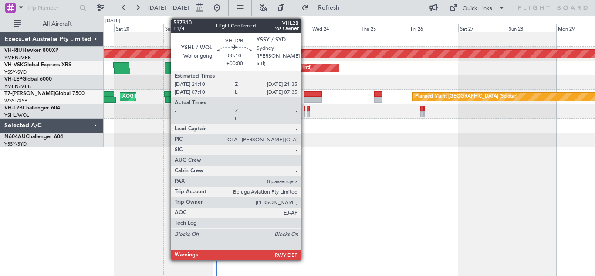
click at [305, 112] on div at bounding box center [305, 114] width 1 height 6
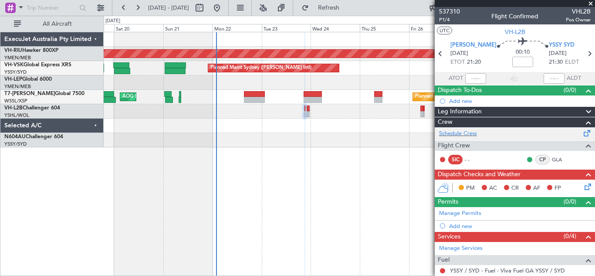
click at [582, 132] on span at bounding box center [587, 131] width 10 height 7
